Goal: Information Seeking & Learning: Understand process/instructions

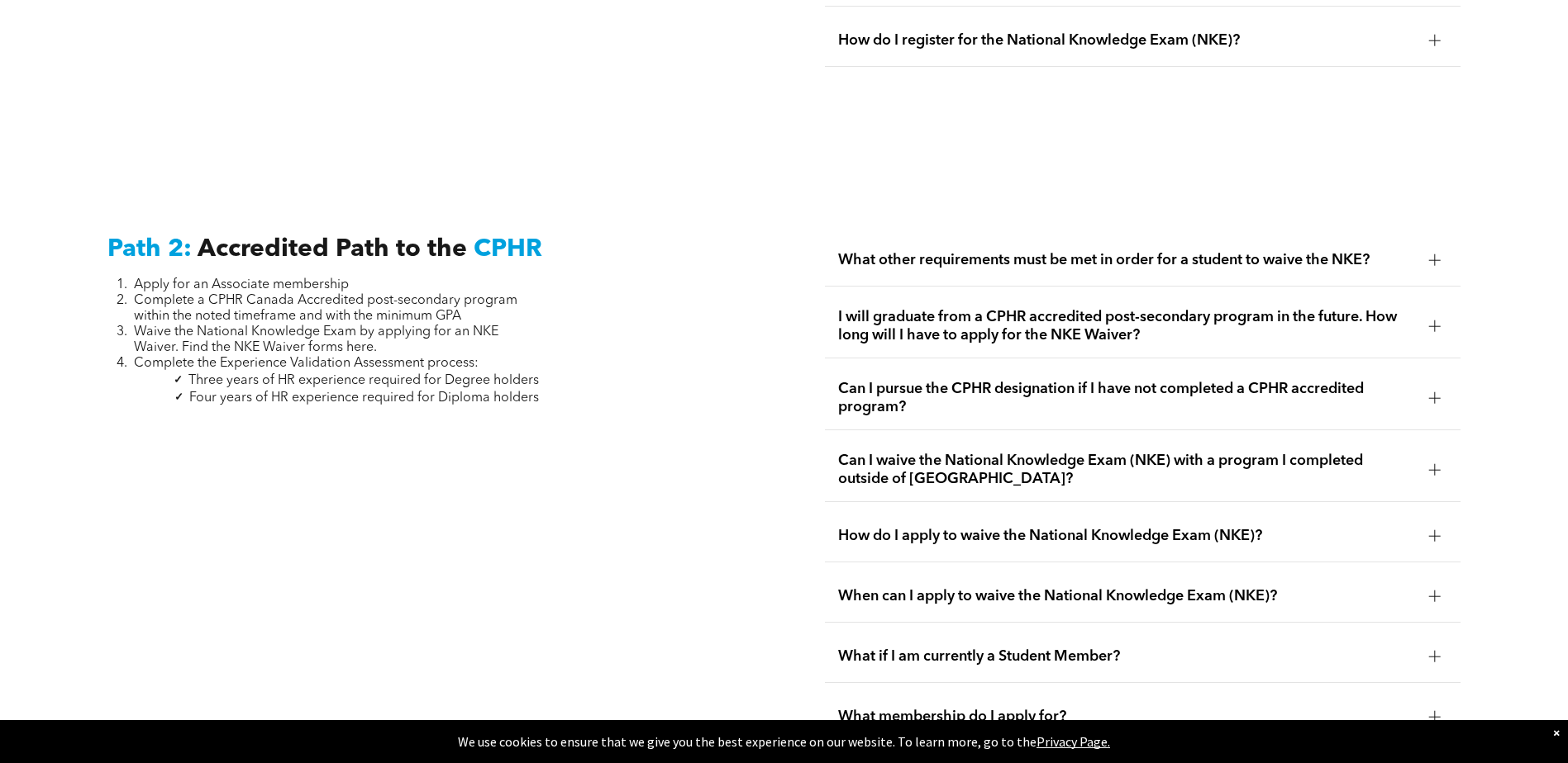
scroll to position [2561, 0]
click at [1106, 250] on span "What other requirements must be met in order for a student to waive the NKE?" at bounding box center [1126, 259] width 578 height 18
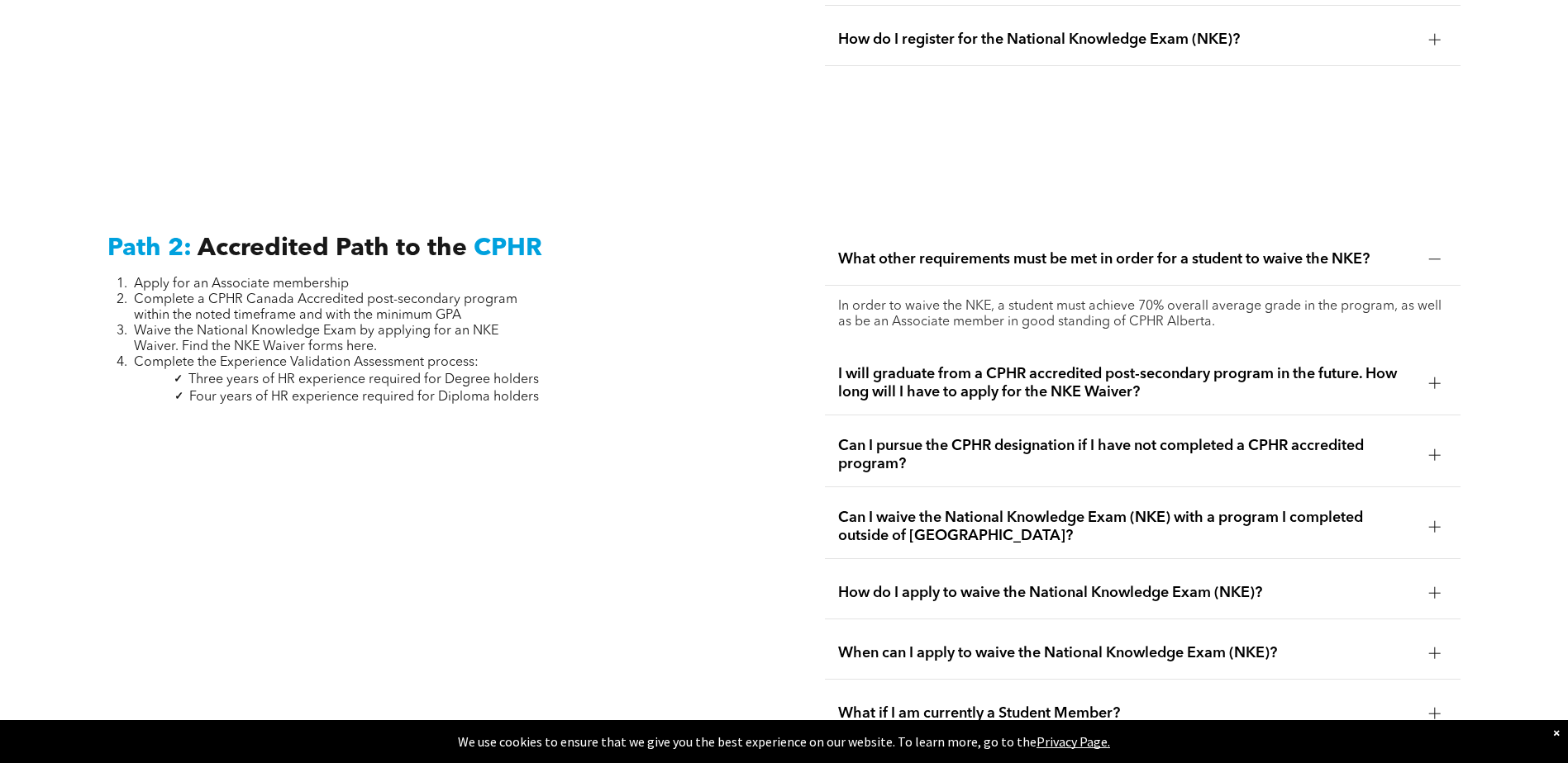
click at [1128, 250] on span "What other requirements must be met in order for a student to waive the NKE?" at bounding box center [1126, 259] width 578 height 18
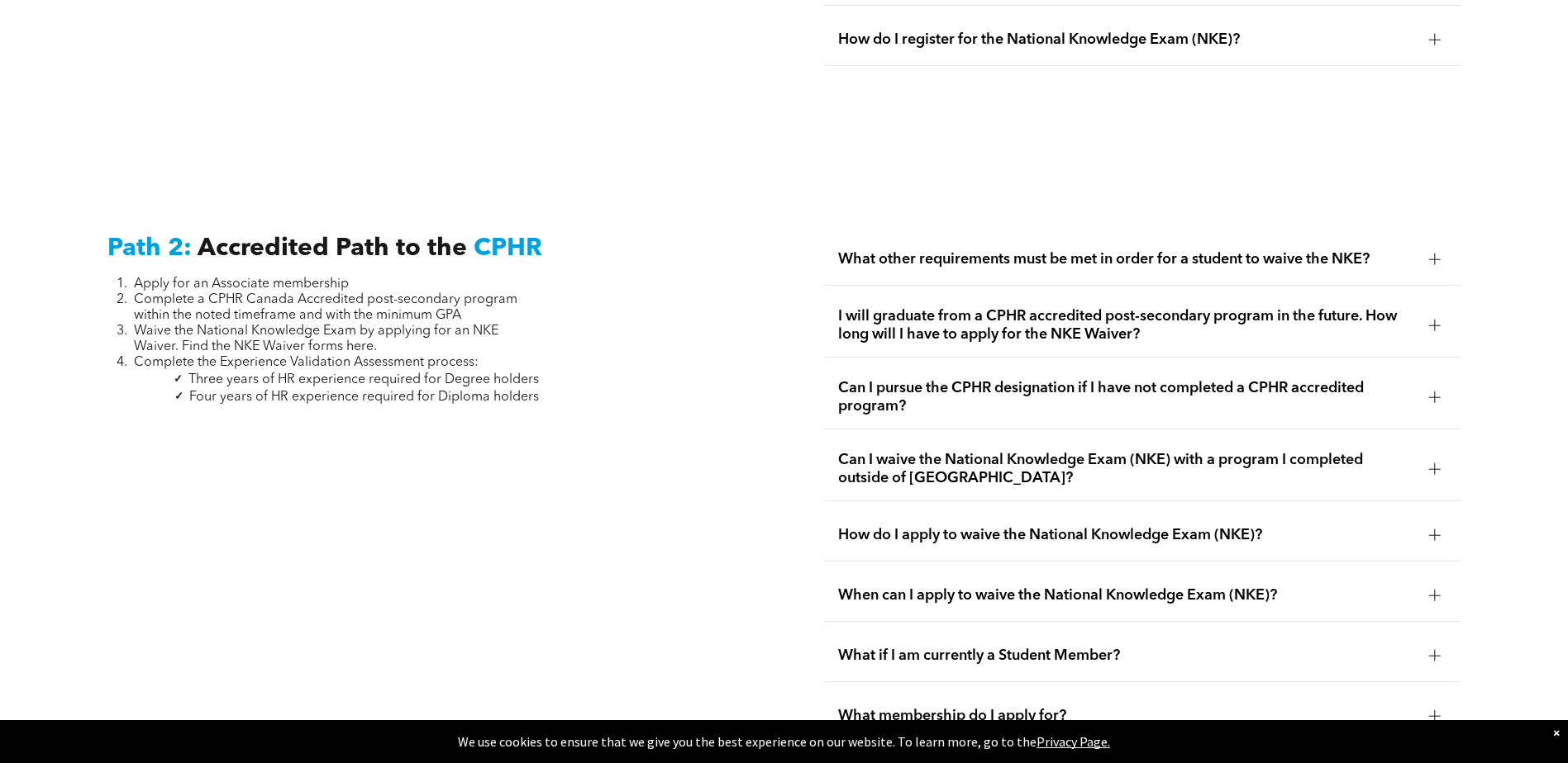
click at [1169, 383] on span "Can I pursue the CPHR designation if I have not completed a CPHR accredited pro…" at bounding box center [1126, 398] width 578 height 37
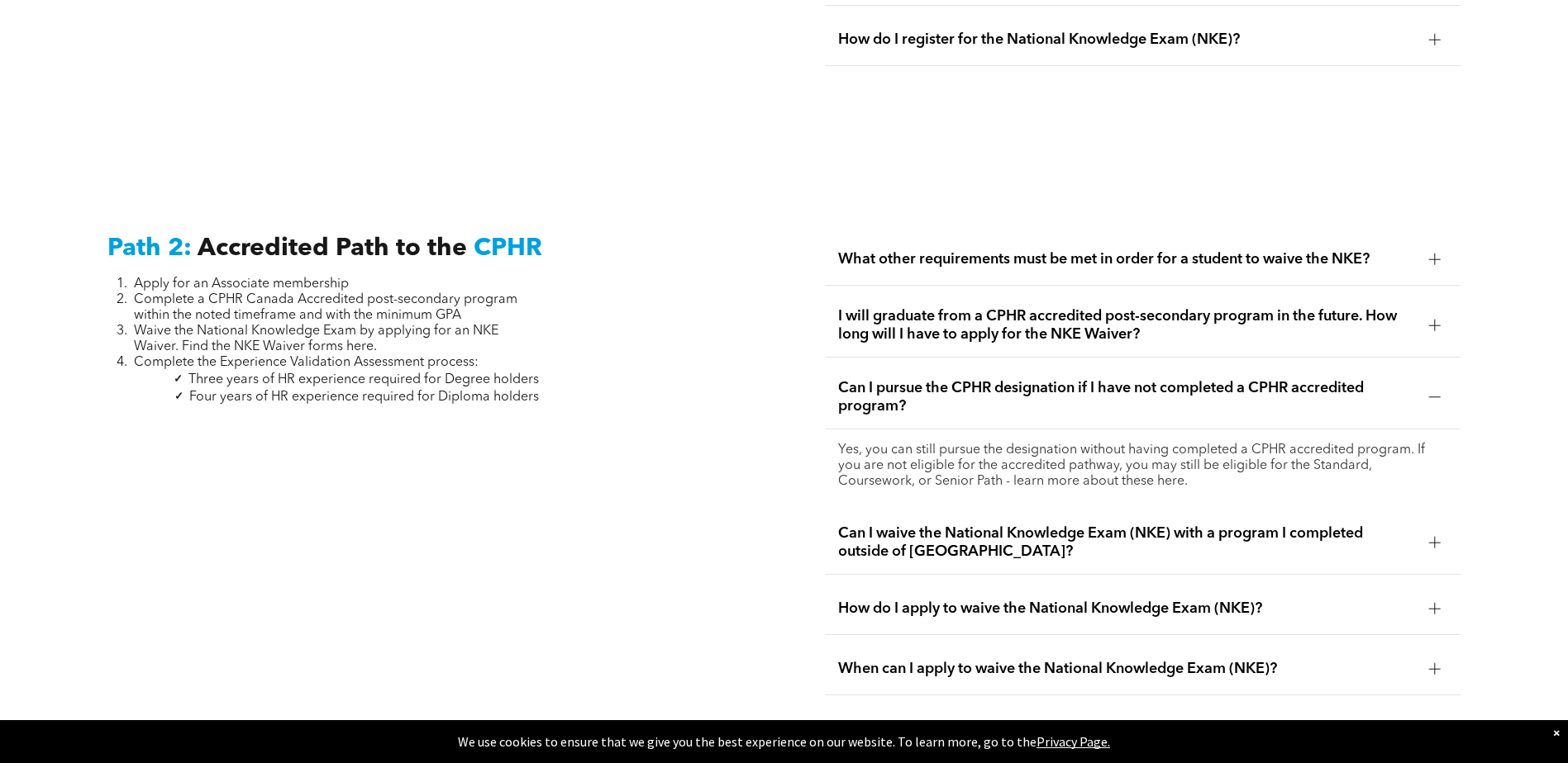
click at [1174, 380] on span "Can I pursue the CPHR designation if I have not completed a CPHR accredited pro…" at bounding box center [1126, 398] width 578 height 37
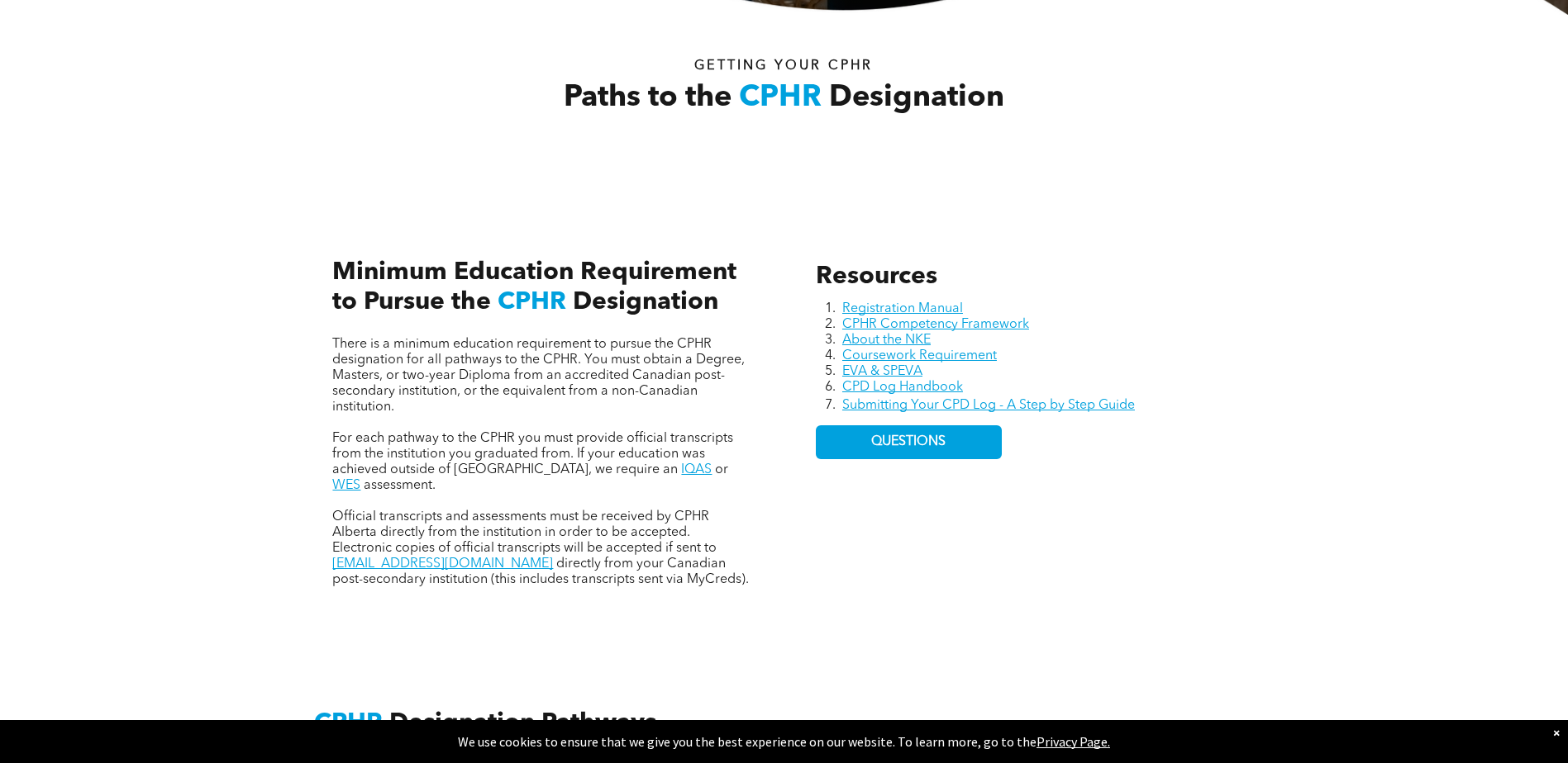
scroll to position [579, 0]
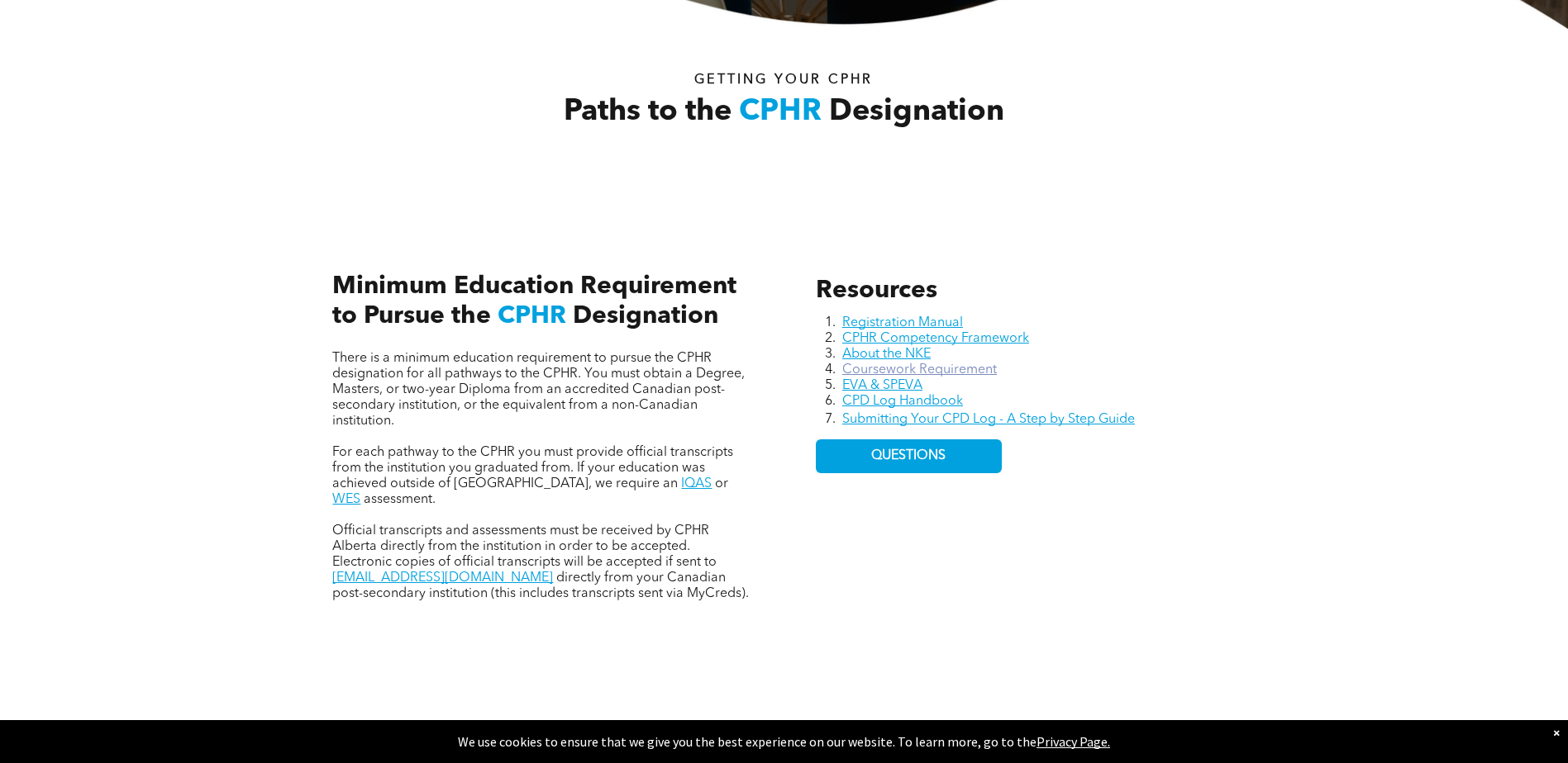
click at [921, 369] on link "Coursework Requirement" at bounding box center [920, 370] width 155 height 14
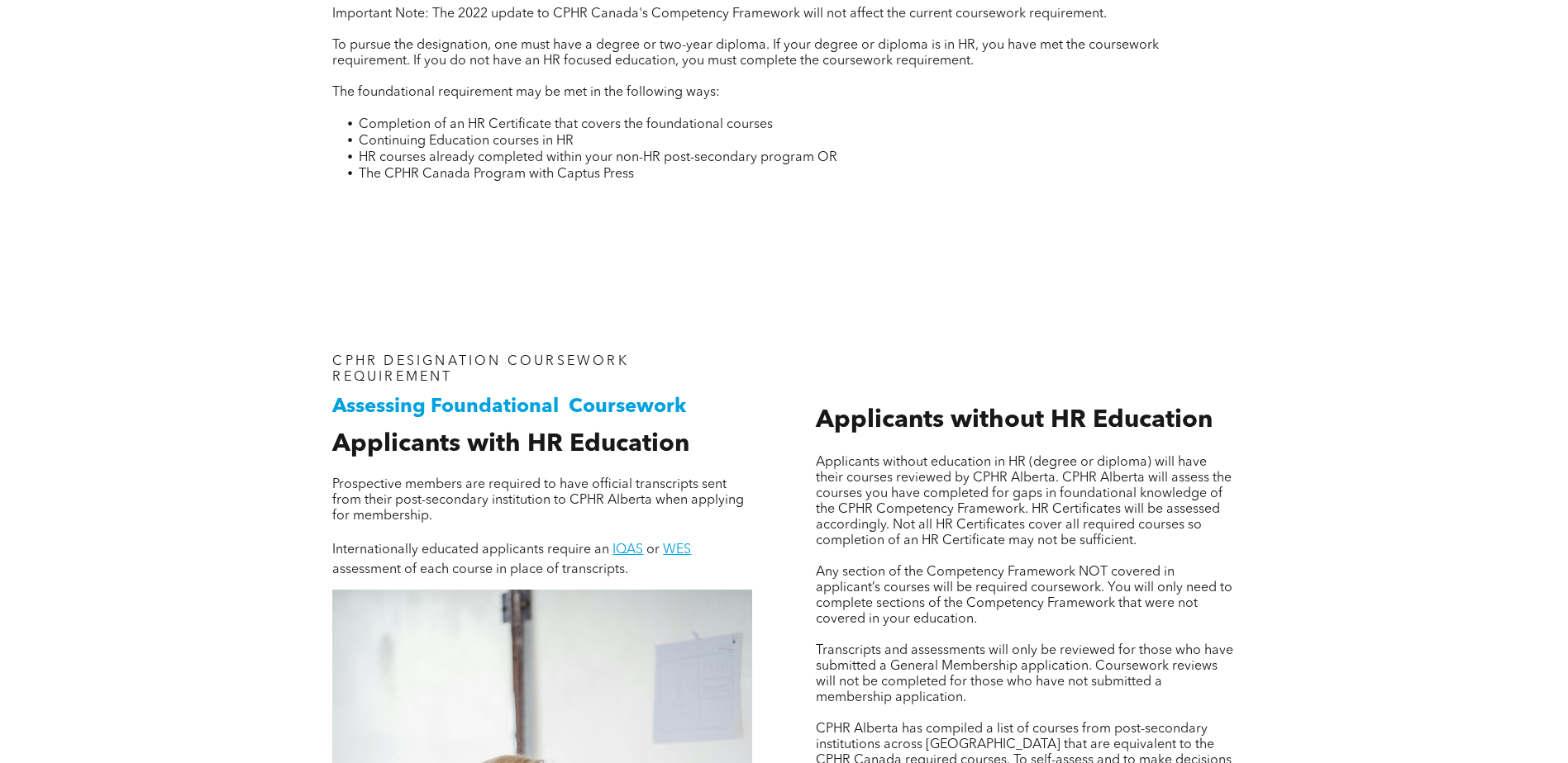
scroll to position [826, 0]
